Goal: Check status: Check status

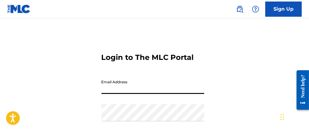
click at [158, 94] on input "Email Address" at bounding box center [152, 85] width 103 height 17
type input "[EMAIL_ADDRESS][DOMAIN_NAME]"
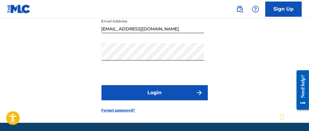
click at [159, 100] on button "Login" at bounding box center [154, 92] width 106 height 15
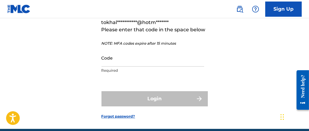
scroll to position [70, 0]
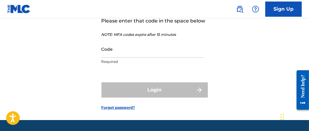
click at [162, 58] on input "Code" at bounding box center [152, 48] width 103 height 17
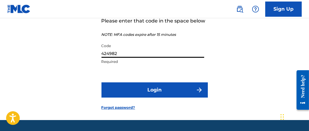
type input "424982"
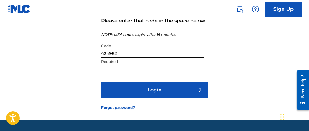
click at [163, 97] on button "Login" at bounding box center [154, 89] width 106 height 15
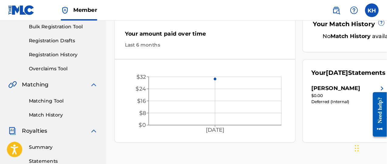
scroll to position [91, 0]
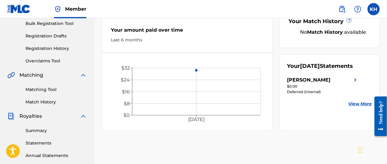
drag, startPoint x: 311, startPoint y: 0, endPoint x: 224, endPoint y: 25, distance: 90.0
click at [224, 25] on div "Your amount paid over time Last 6 months" at bounding box center [187, 34] width 171 height 35
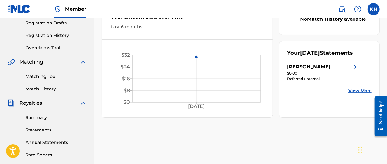
scroll to position [114, 0]
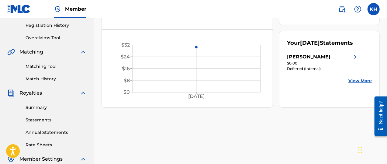
click at [309, 84] on link "View More" at bounding box center [359, 80] width 23 height 6
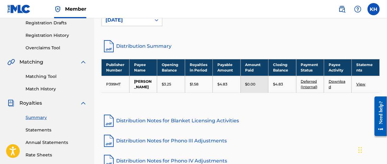
scroll to position [114, 0]
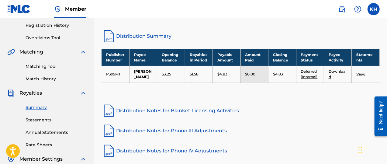
click at [309, 76] on link "View" at bounding box center [360, 74] width 9 height 5
